Goal: Check status: Check status

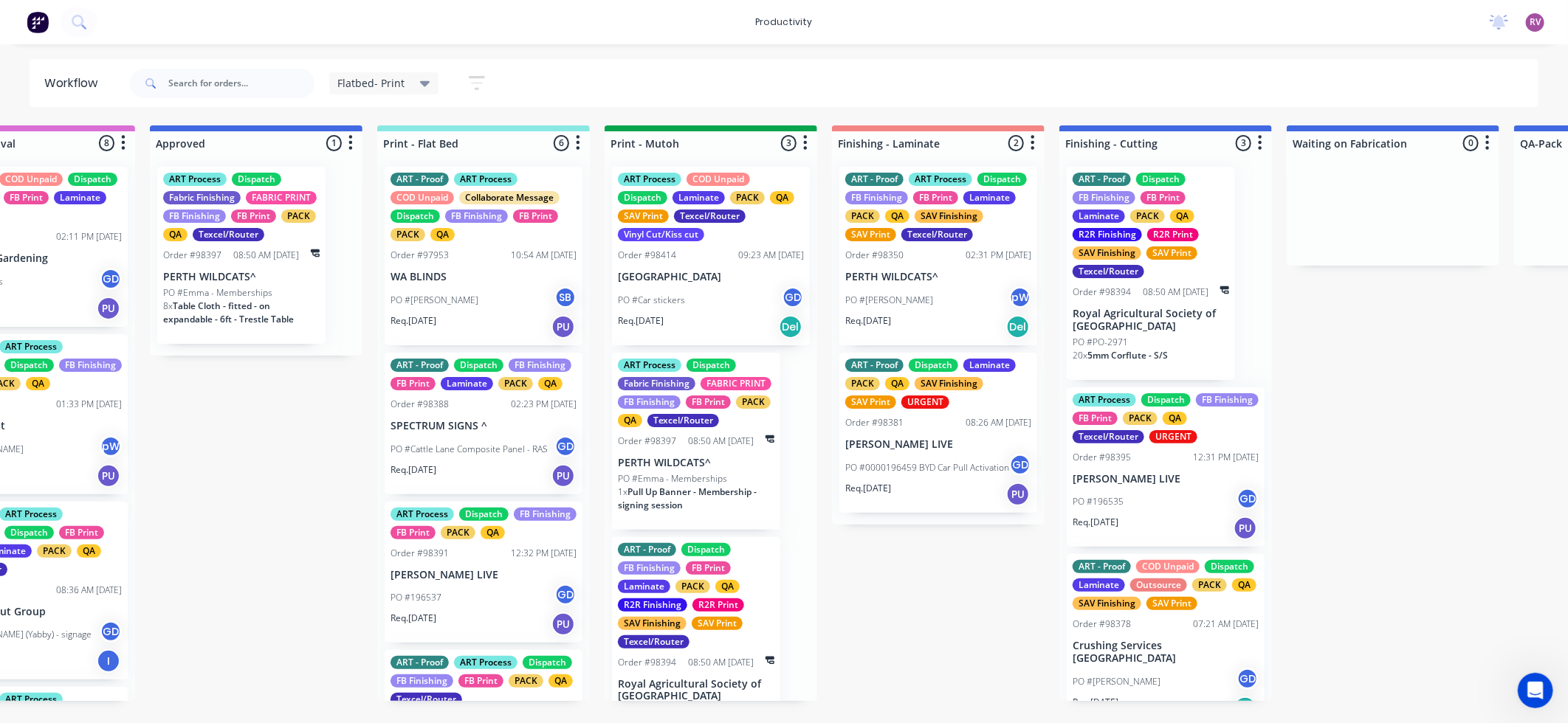
scroll to position [119, 0]
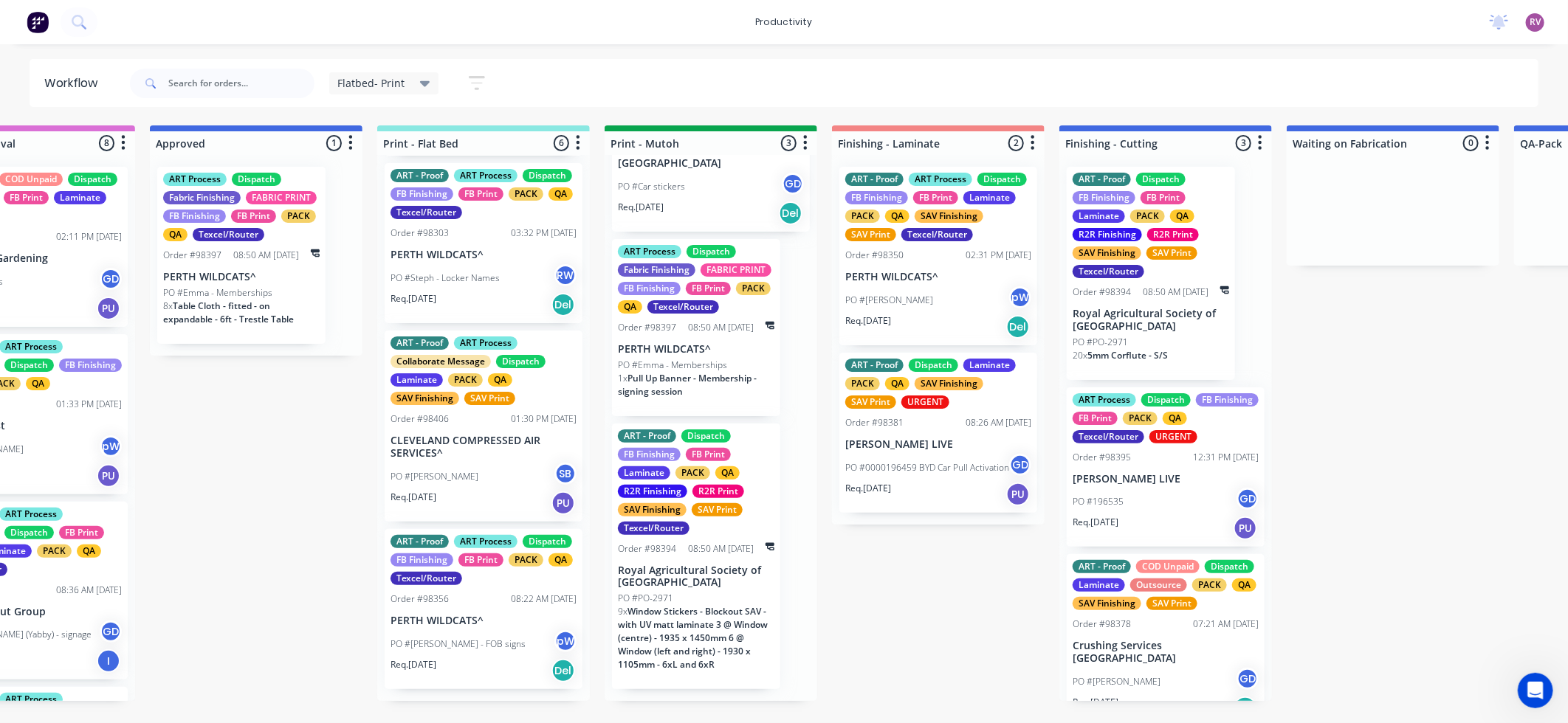
click at [473, 448] on p "CLEVELAND COMPRESSED AIR SERVICES^" at bounding box center [484, 447] width 186 height 25
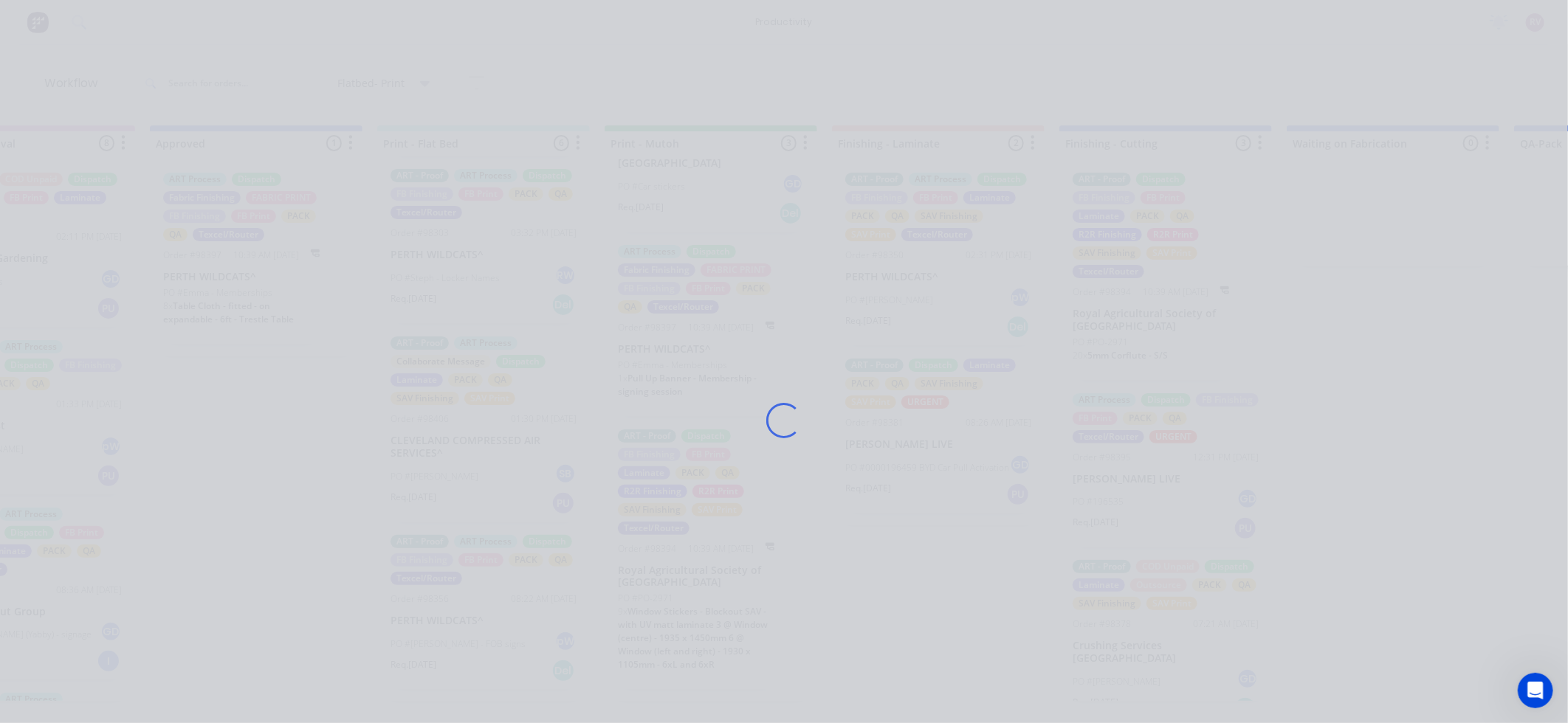
click at [269, 453] on div "Loading..." at bounding box center [784, 420] width 1181 height 723
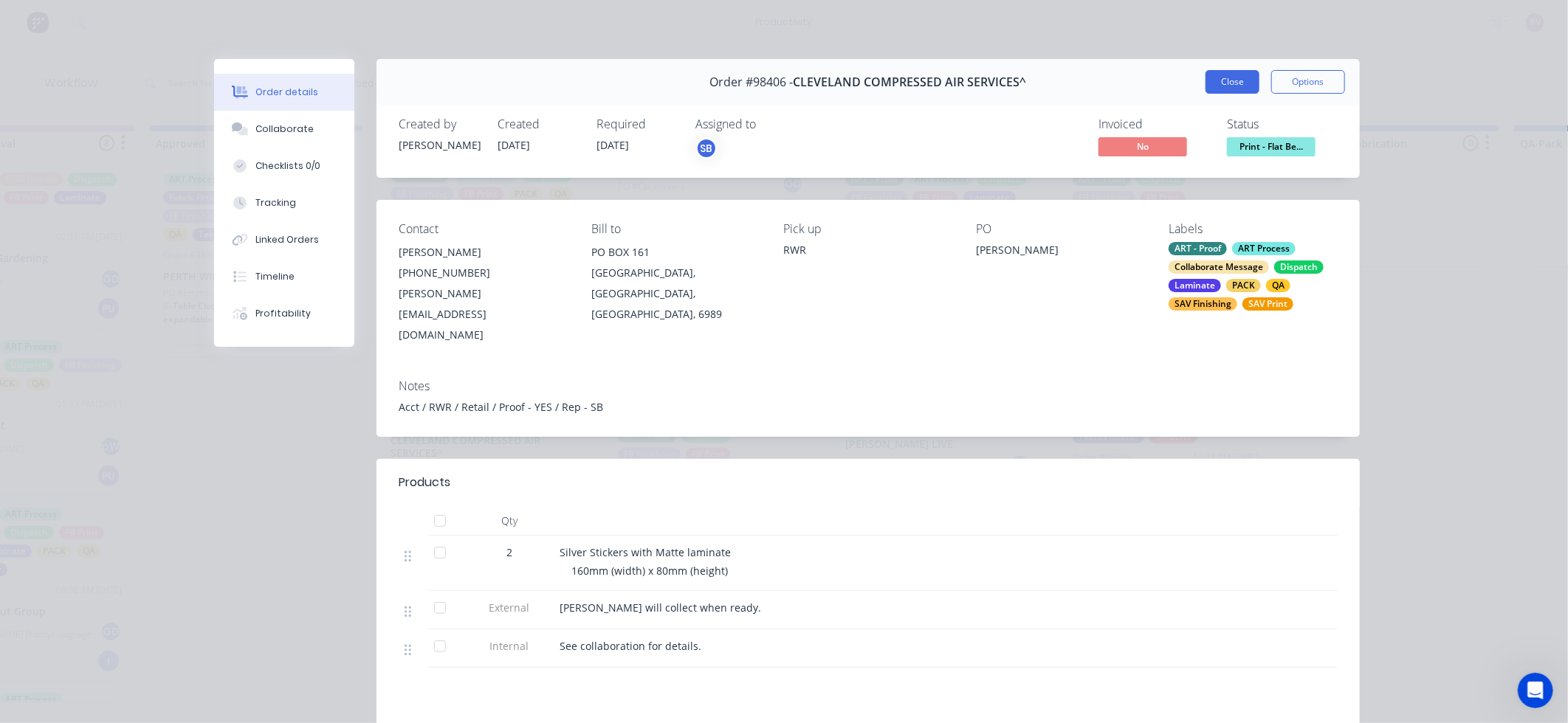
click at [1223, 81] on button "Close" at bounding box center [1232, 82] width 54 height 24
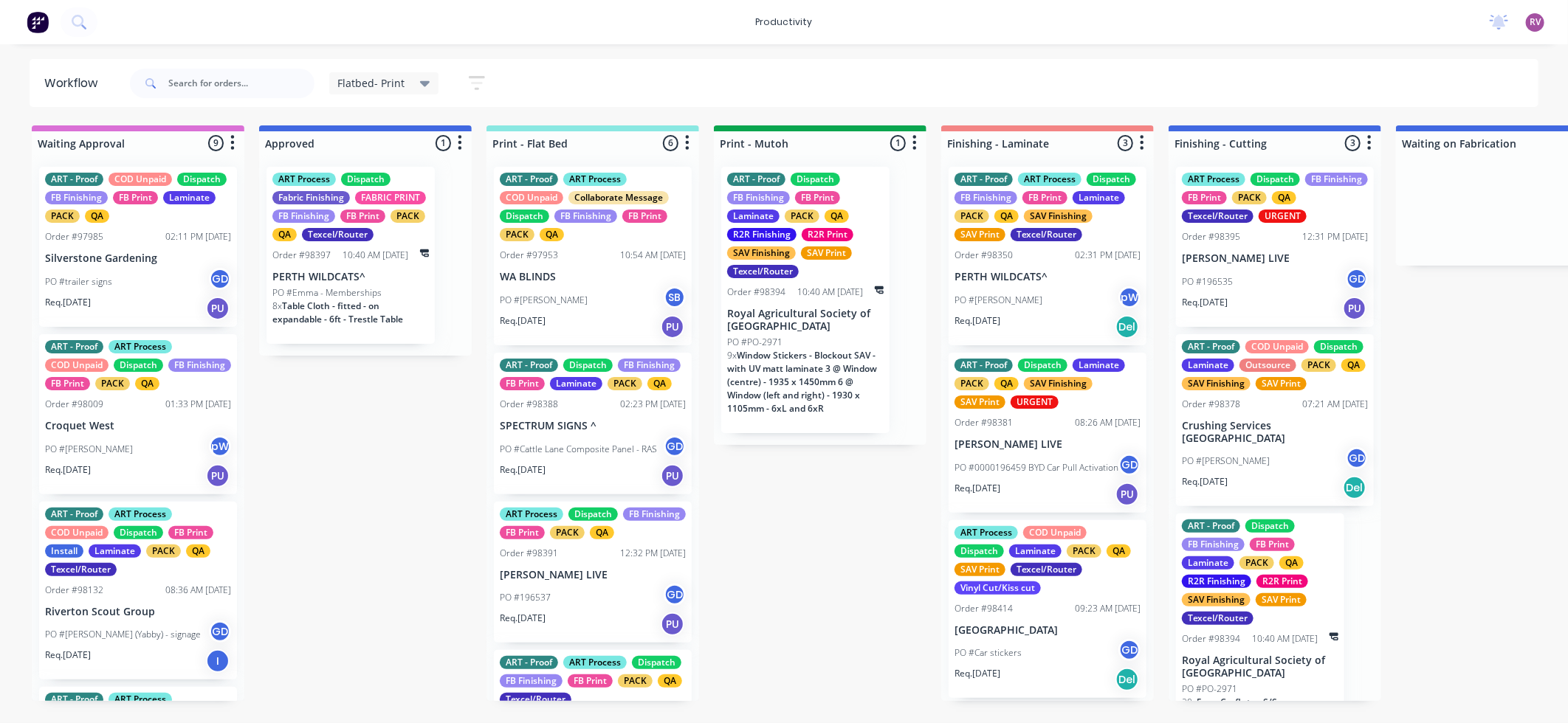
scroll to position [128, 0]
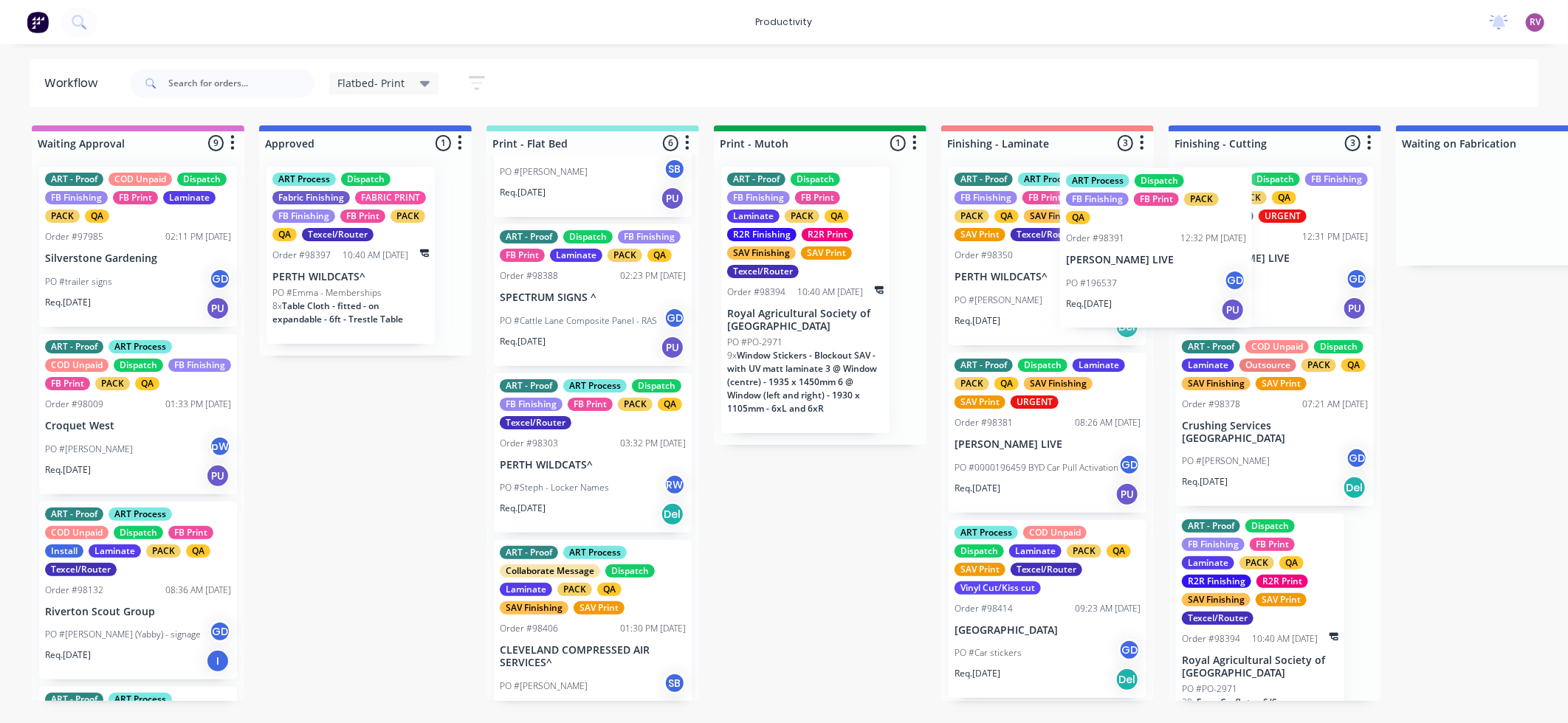
drag, startPoint x: 570, startPoint y: 512, endPoint x: 1184, endPoint y: 278, distance: 657.1
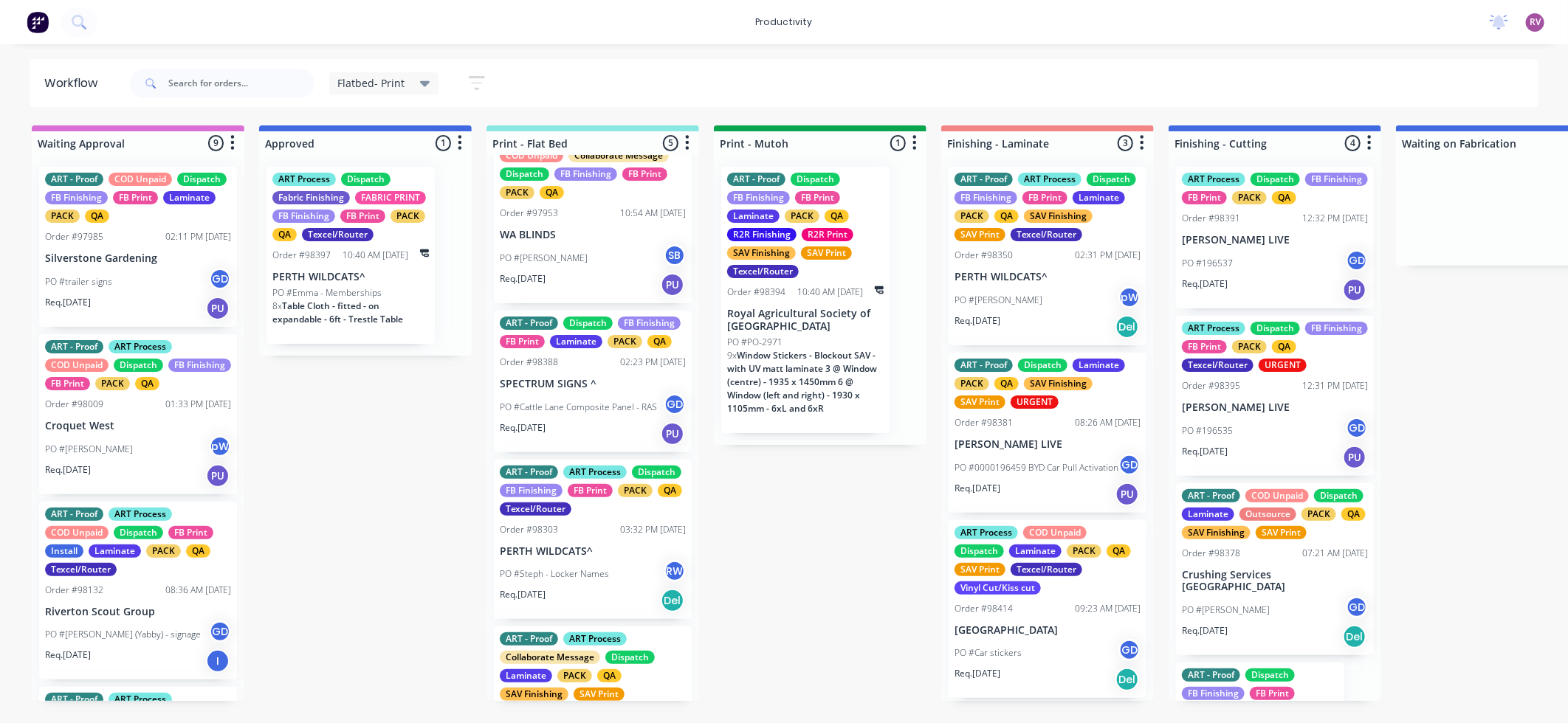
scroll to position [0, 0]
